Goal: Find specific page/section: Find specific page/section

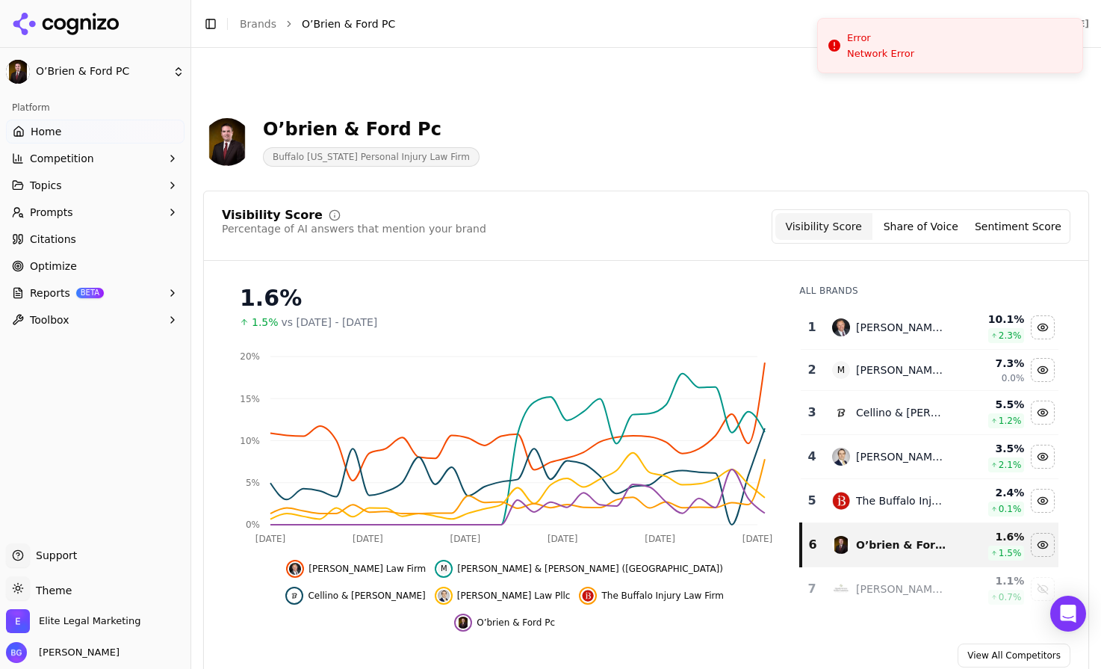
scroll to position [2421, 0]
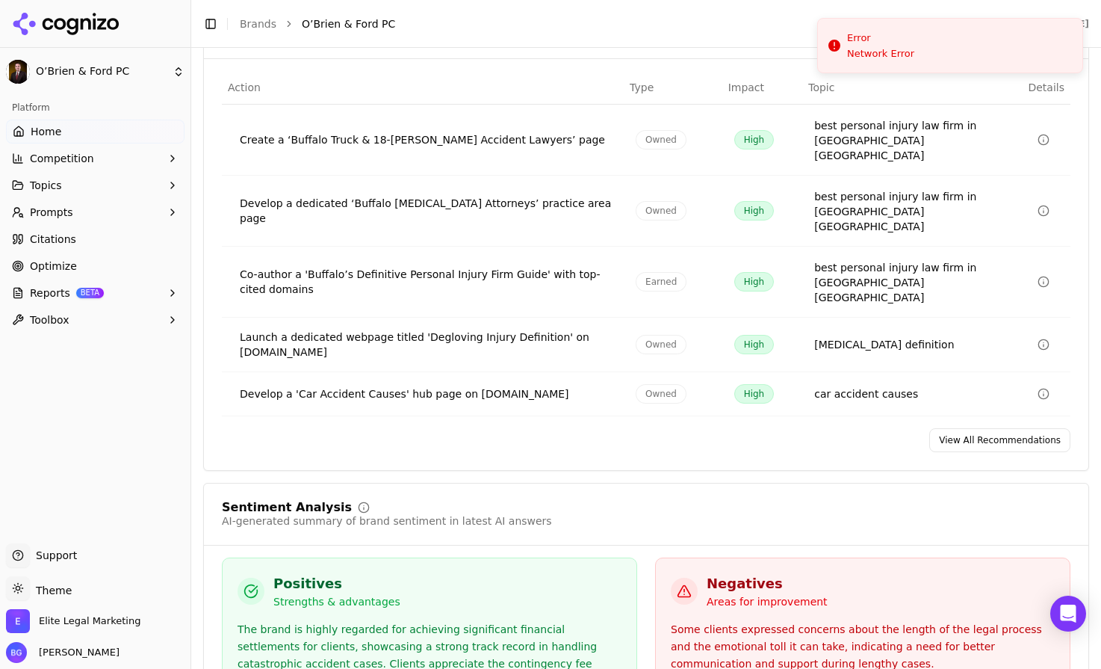
click at [280, 28] on ol "Brands O’Brien & Ford PC" at bounding box center [596, 23] width 712 height 15
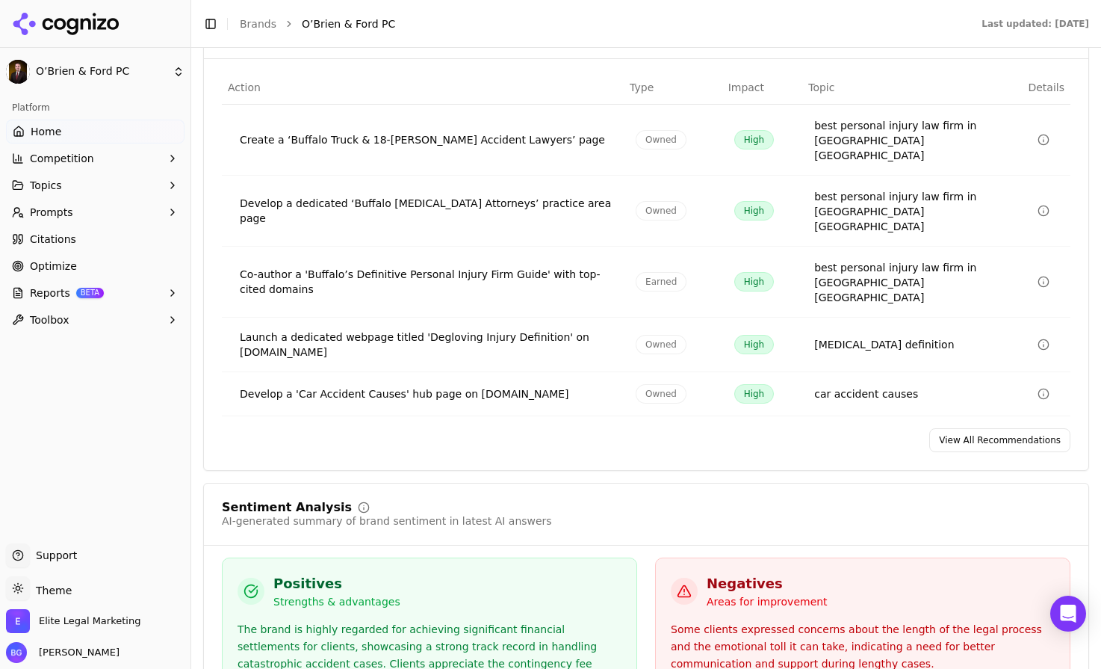
click at [264, 23] on link "Brands" at bounding box center [258, 24] width 37 height 12
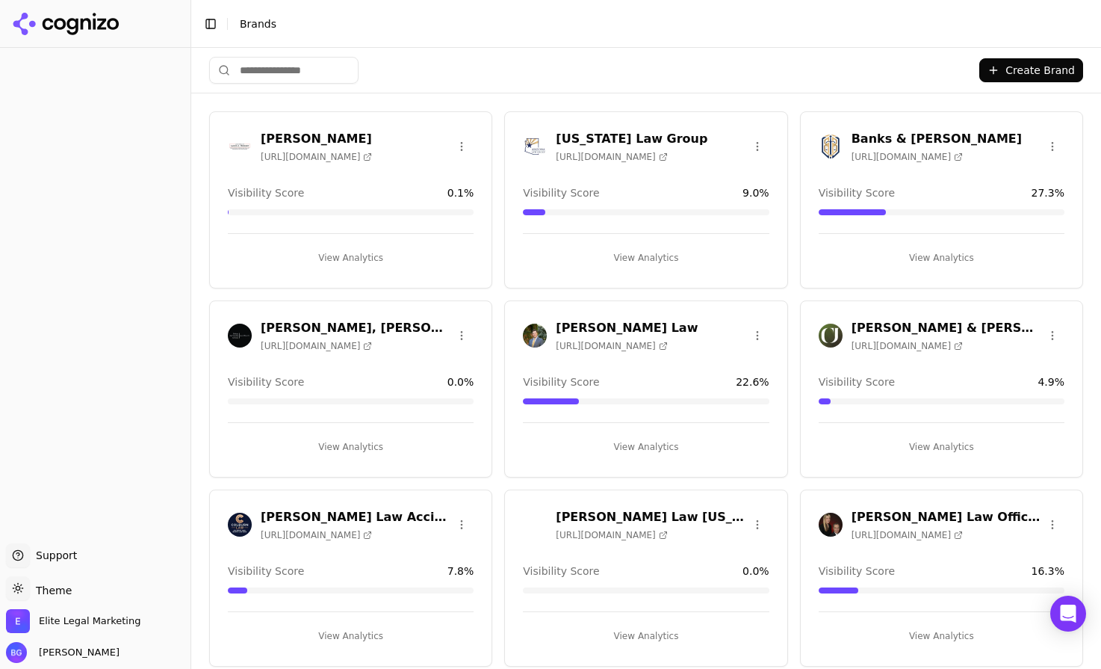
click at [379, 518] on h3 "[PERSON_NAME] Law Accident & Injury Lawyers" at bounding box center [355, 517] width 189 height 18
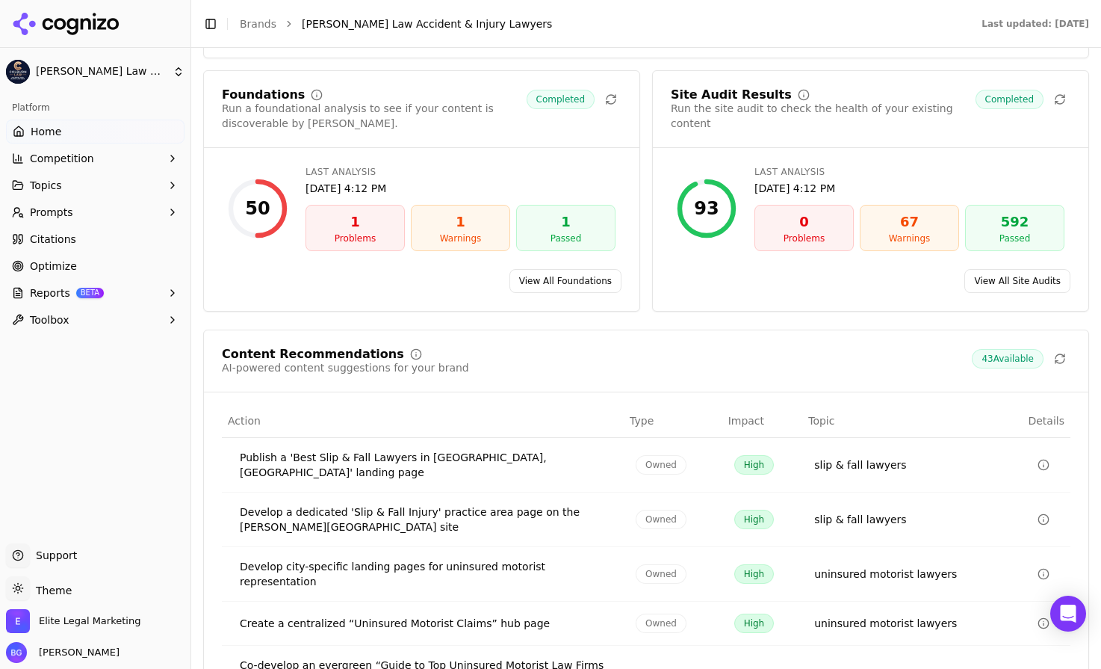
scroll to position [2101, 0]
drag, startPoint x: 362, startPoint y: 172, endPoint x: 424, endPoint y: 184, distance: 64.0
click at [362, 210] on div "1" at bounding box center [355, 220] width 86 height 21
click at [569, 267] on link "View All Foundations" at bounding box center [565, 279] width 112 height 24
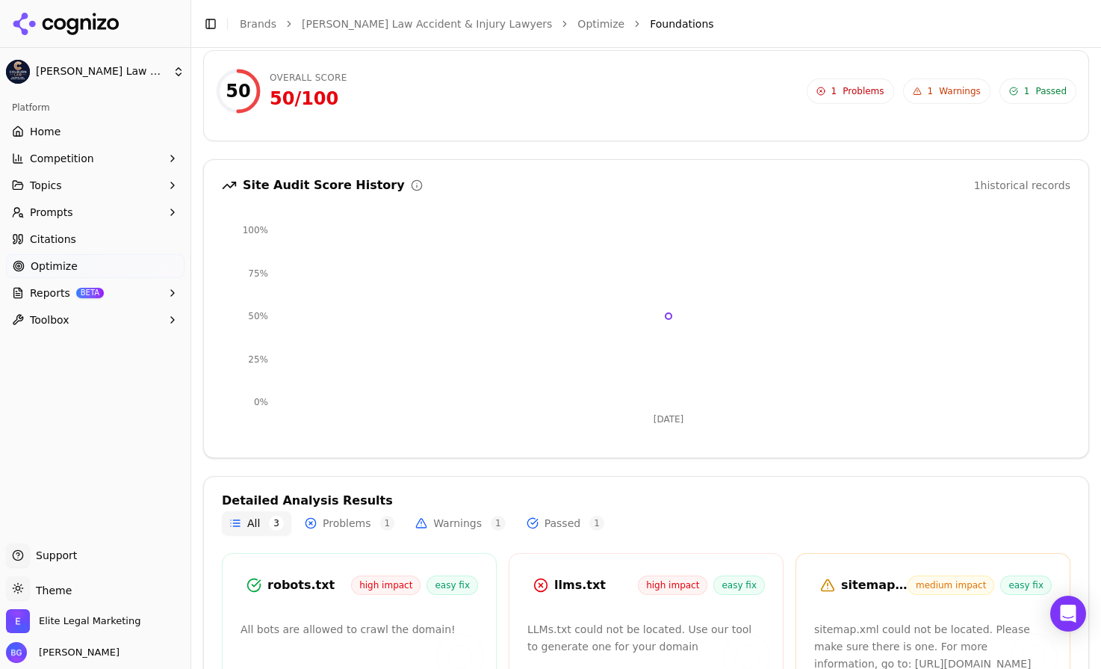
scroll to position [208, 0]
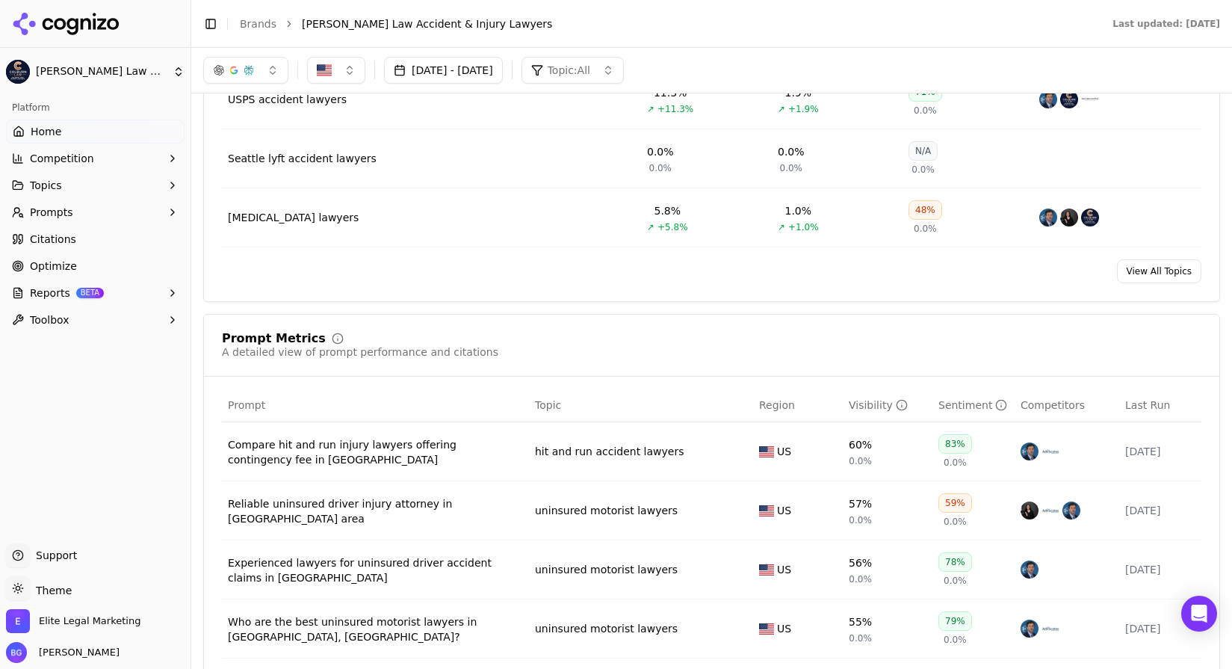
scroll to position [816, 0]
